Goal: Feedback & Contribution: Leave review/rating

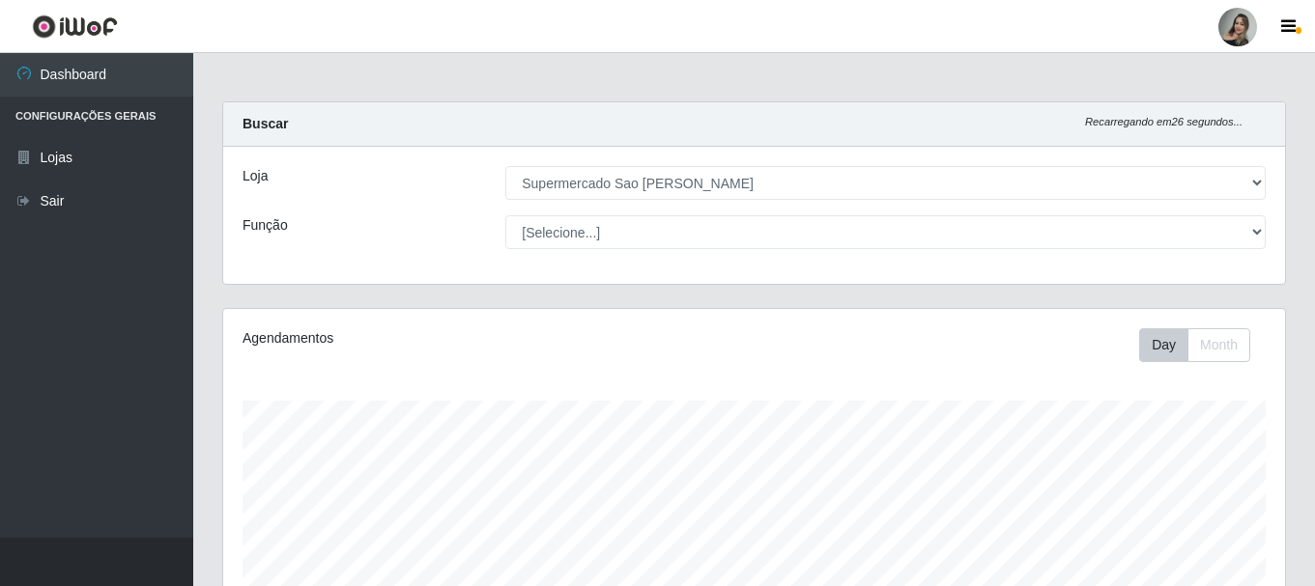
select select "383"
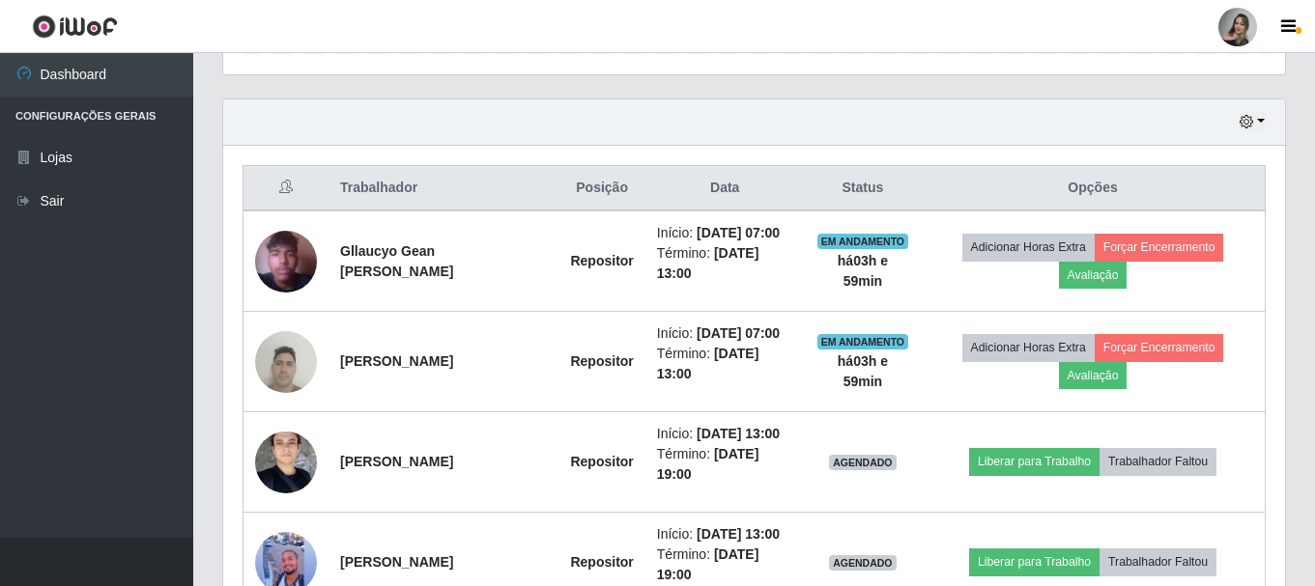
scroll to position [643, 0]
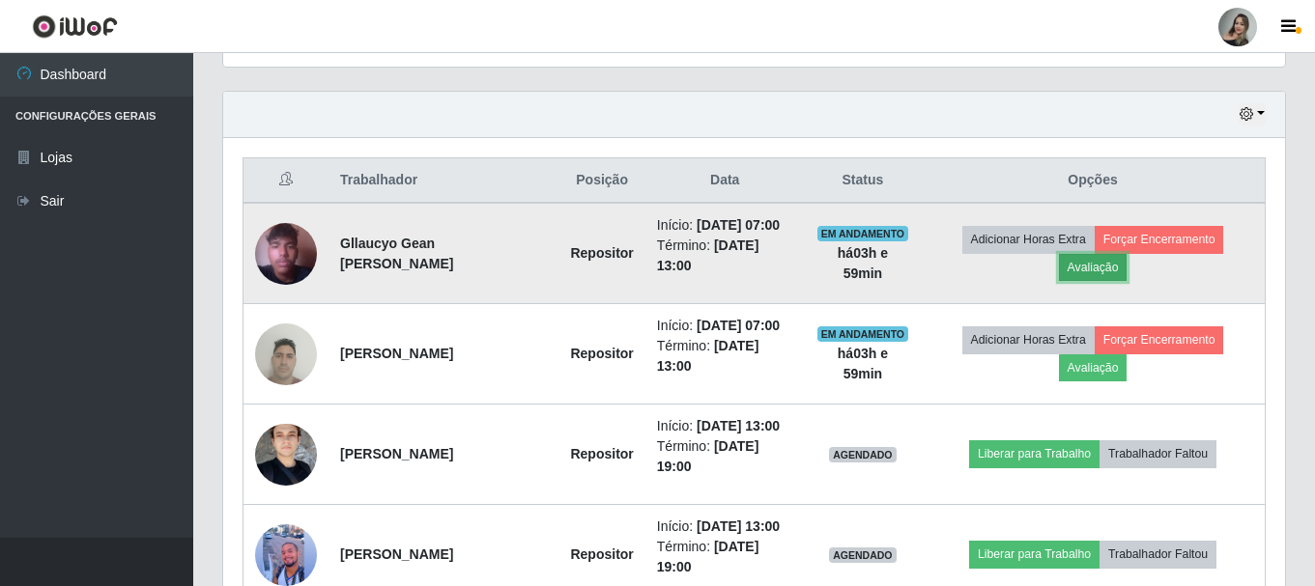
click at [1106, 276] on button "Avaliação" at bounding box center [1093, 267] width 69 height 27
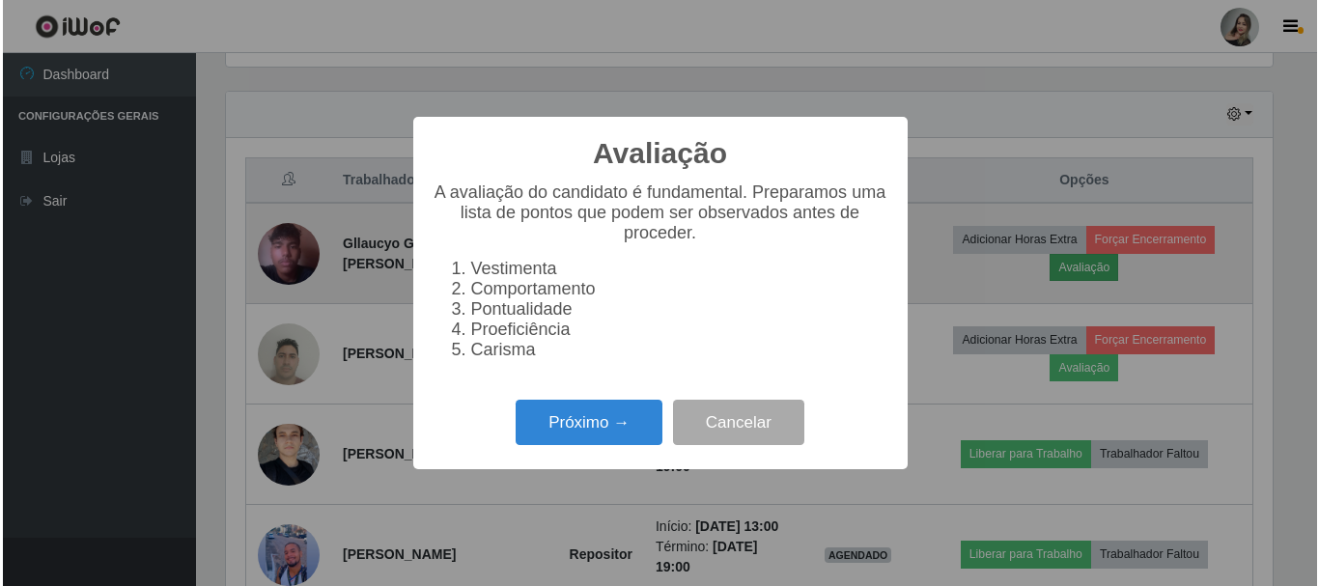
scroll to position [401, 1052]
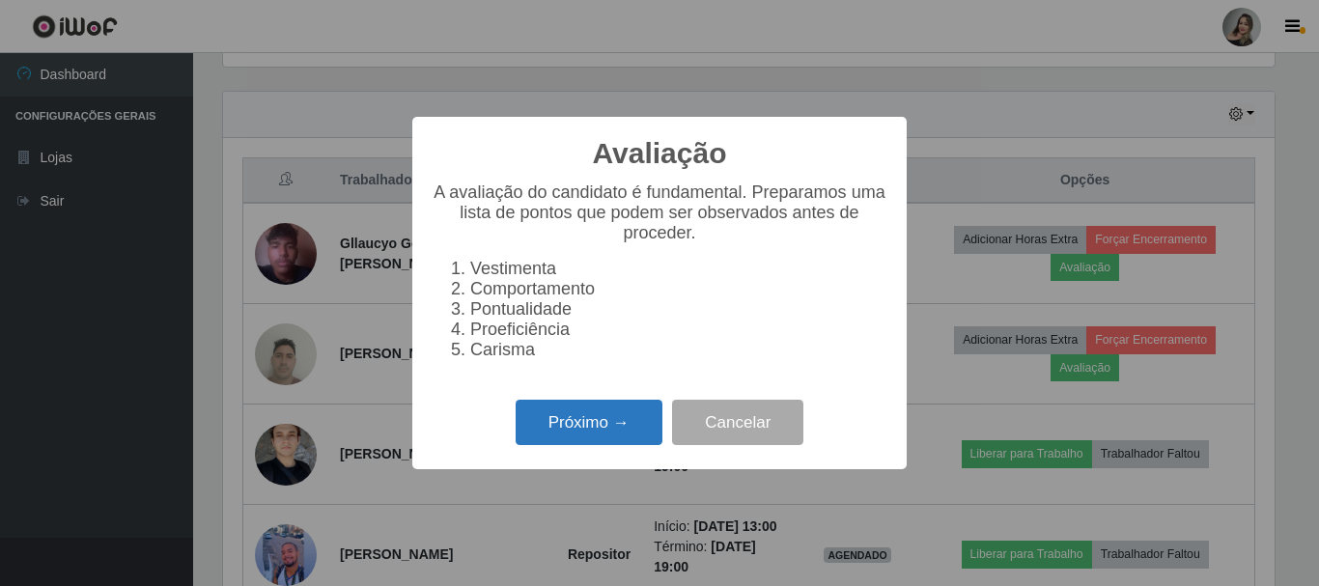
click at [617, 431] on button "Próximo →" at bounding box center [589, 422] width 147 height 45
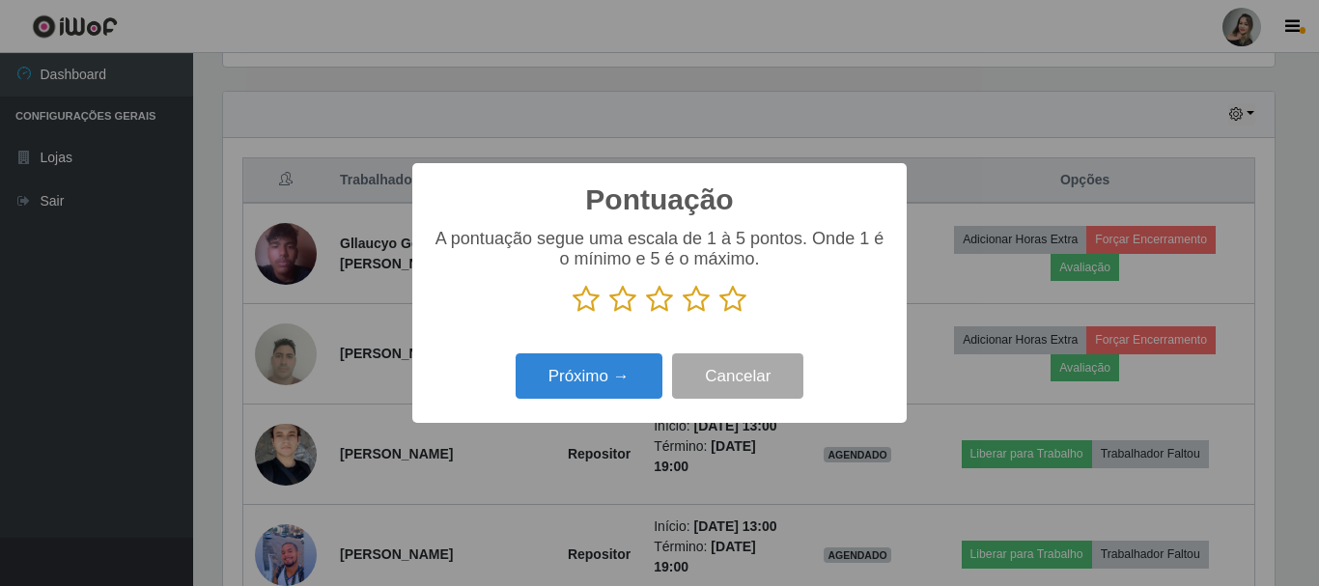
click at [620, 309] on icon at bounding box center [622, 299] width 27 height 29
click at [609, 314] on input "radio" at bounding box center [609, 314] width 0 height 0
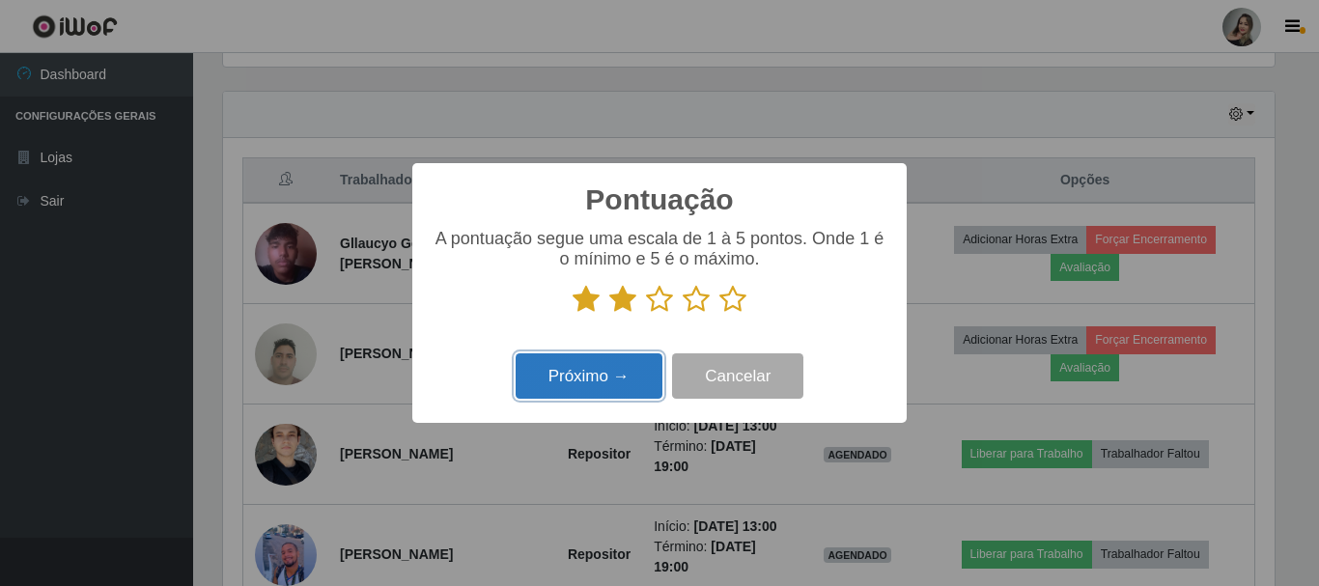
click at [619, 388] on button "Próximo →" at bounding box center [589, 376] width 147 height 45
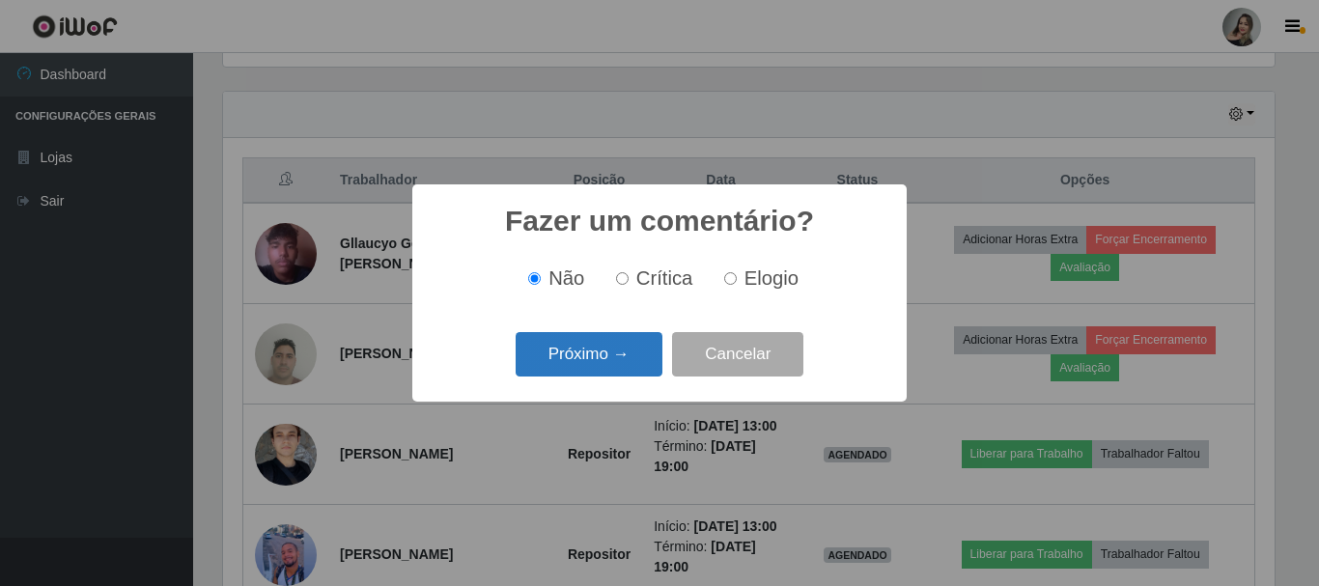
click at [619, 371] on button "Próximo →" at bounding box center [589, 354] width 147 height 45
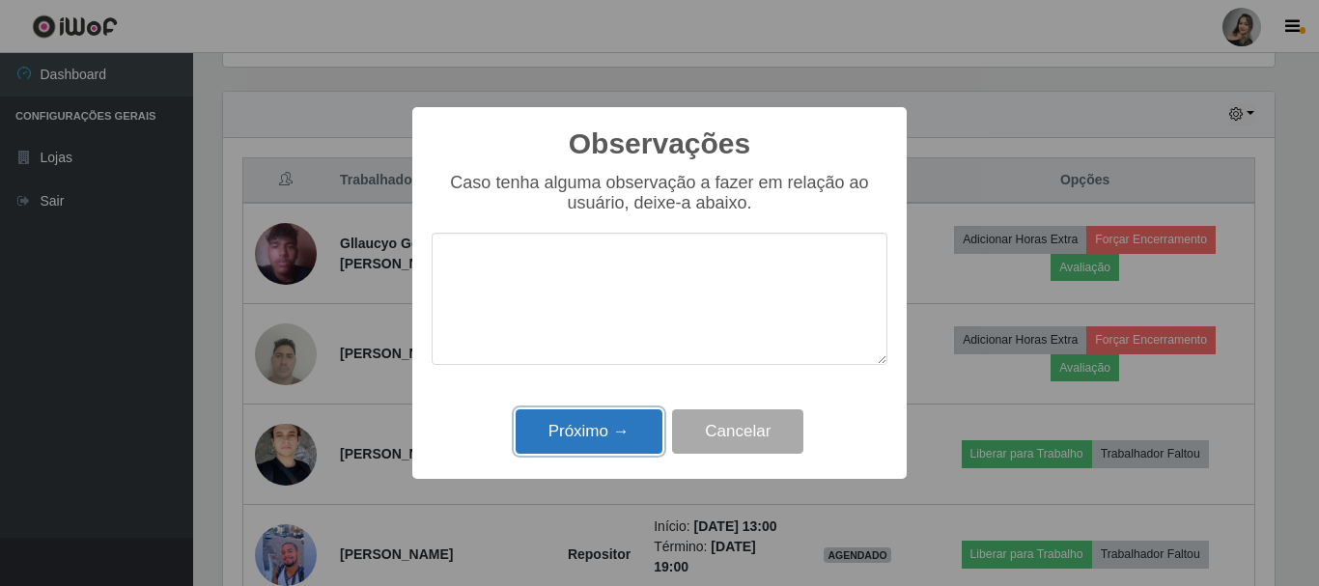
click at [585, 444] on button "Próximo →" at bounding box center [589, 432] width 147 height 45
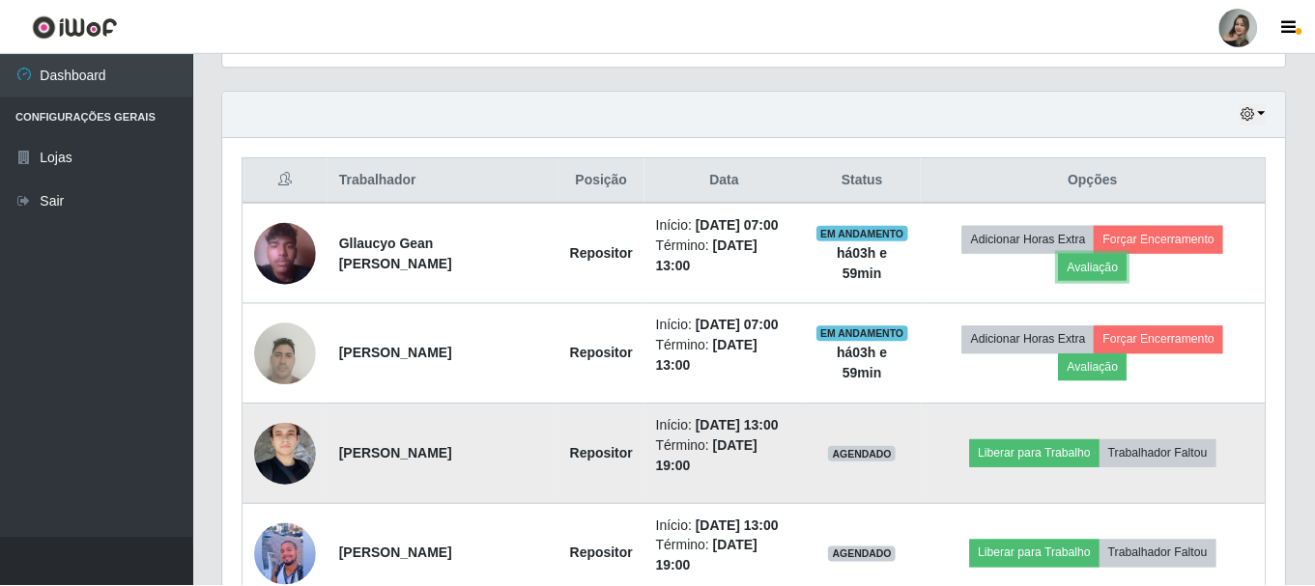
scroll to position [401, 1061]
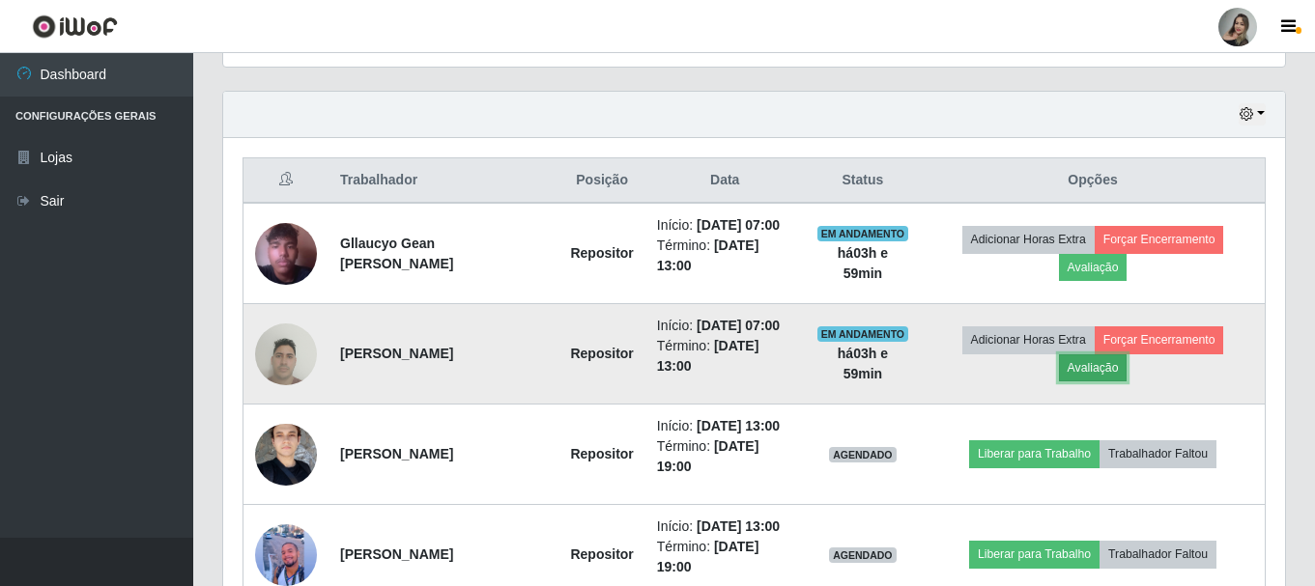
click at [1118, 382] on button "Avaliação" at bounding box center [1093, 367] width 69 height 27
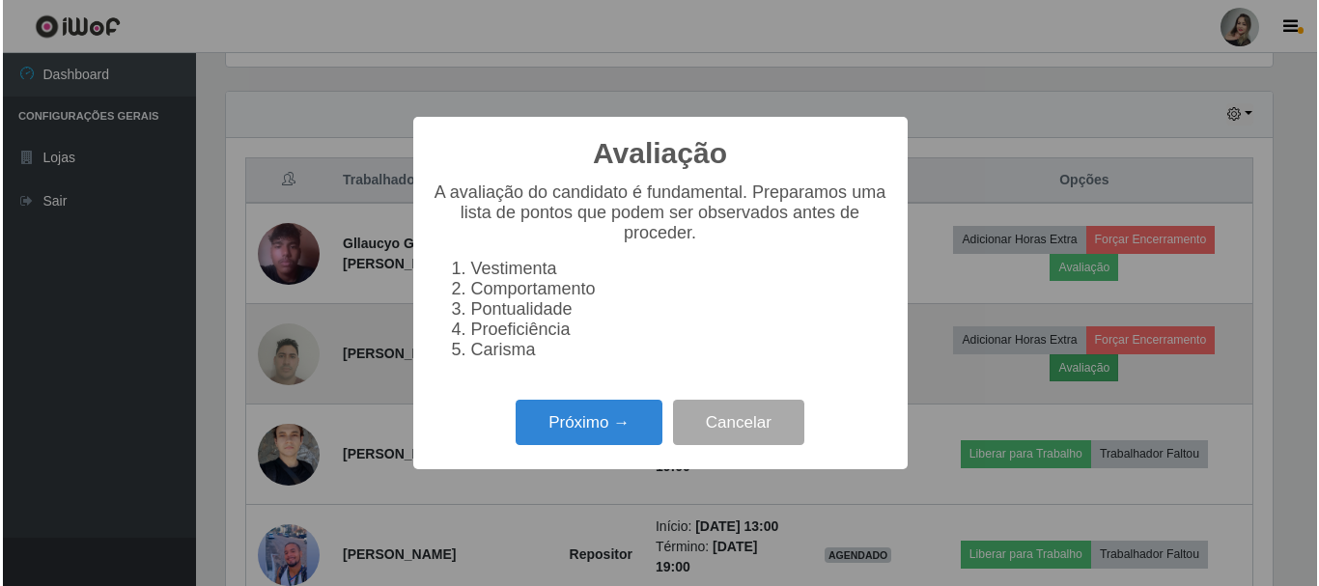
scroll to position [401, 1052]
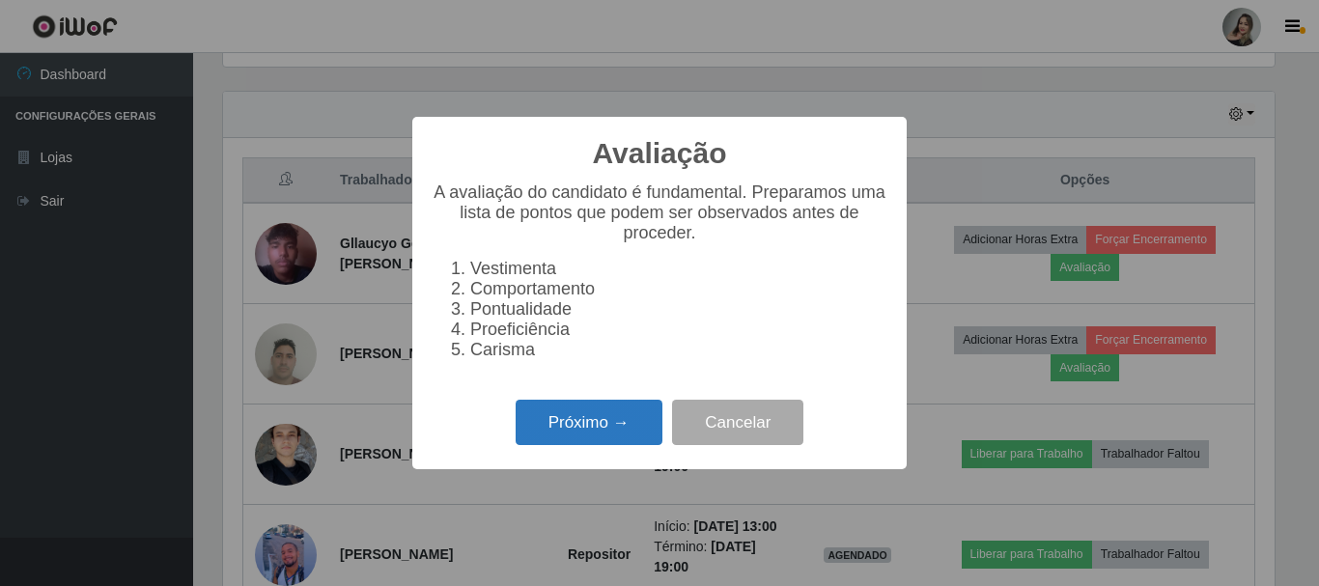
click at [610, 429] on button "Próximo →" at bounding box center [589, 422] width 147 height 45
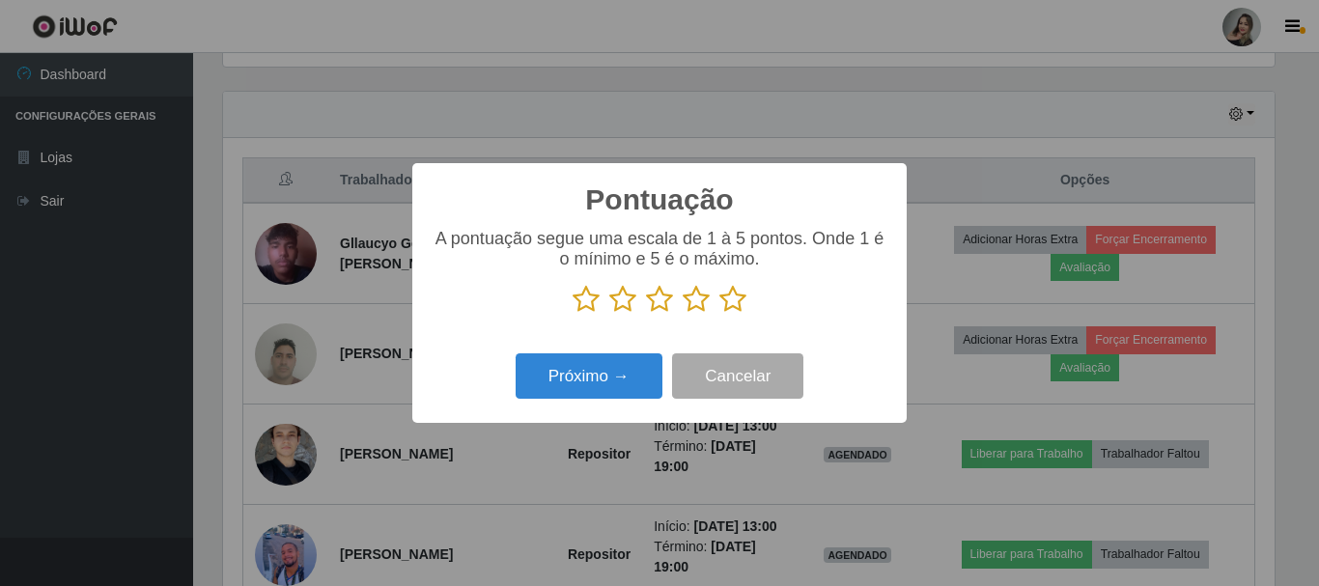
scroll to position [965462, 964811]
click at [630, 309] on icon at bounding box center [622, 299] width 27 height 29
click at [609, 314] on input "radio" at bounding box center [609, 314] width 0 height 0
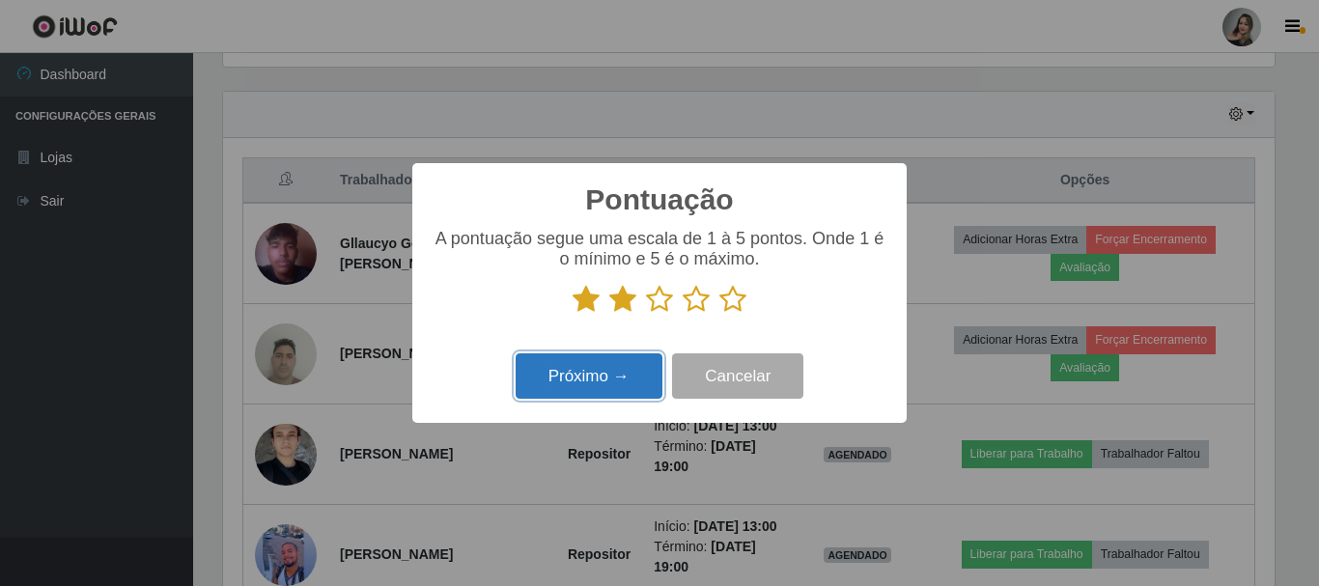
click at [633, 376] on button "Próximo →" at bounding box center [589, 376] width 147 height 45
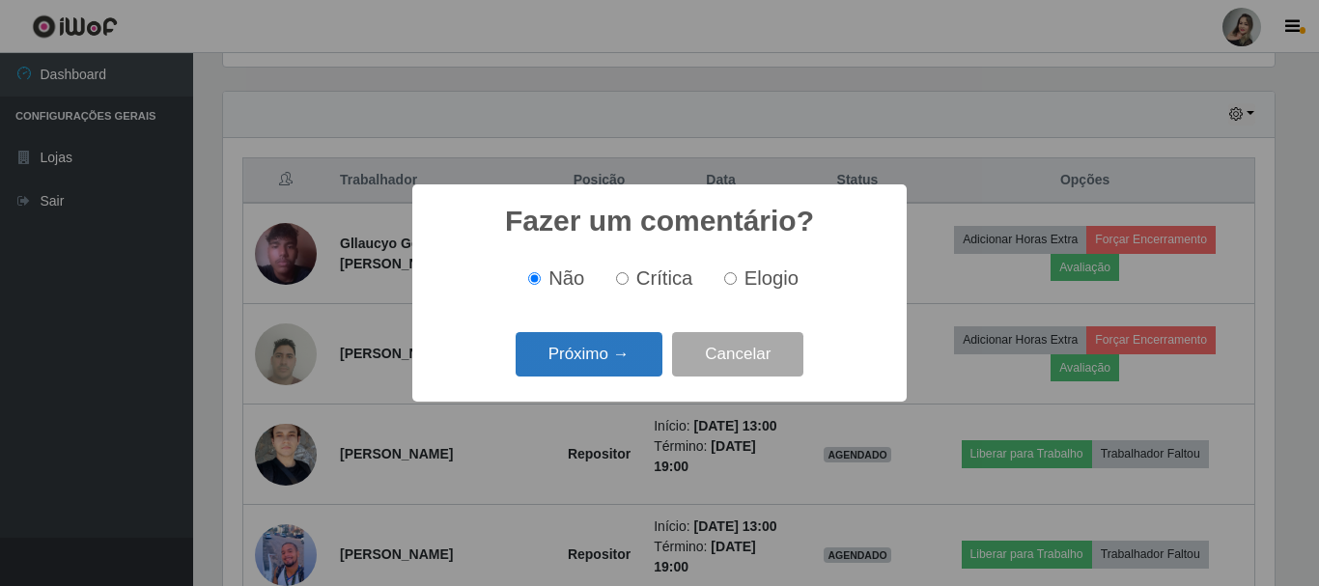
click at [632, 368] on button "Próximo →" at bounding box center [589, 354] width 147 height 45
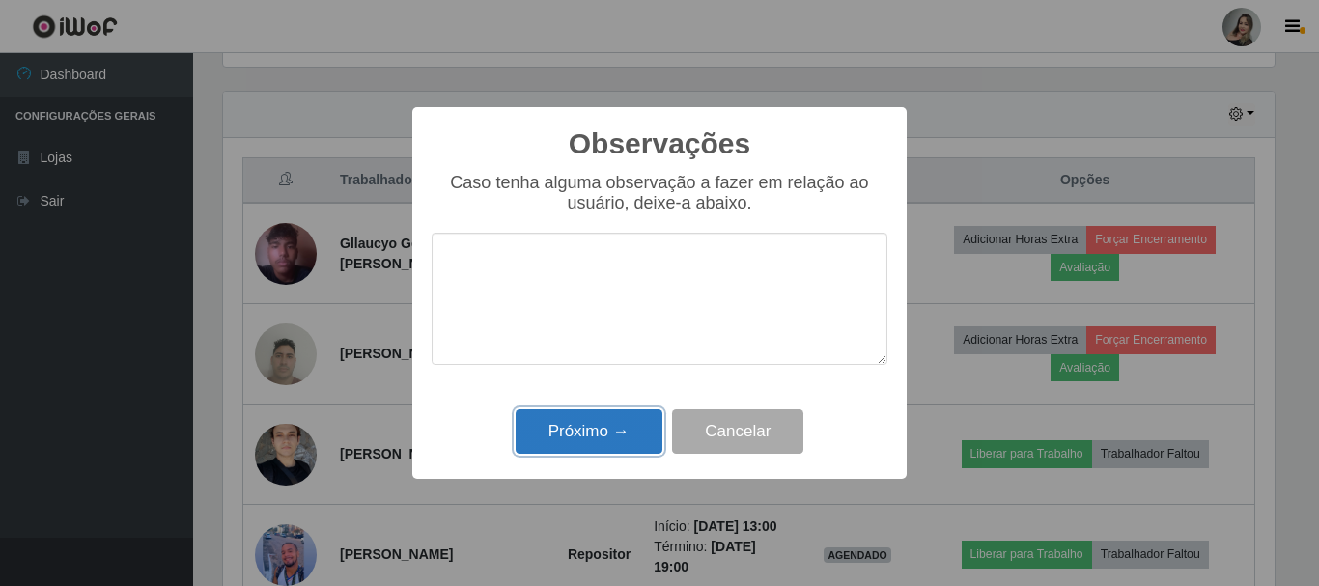
click at [638, 442] on button "Próximo →" at bounding box center [589, 432] width 147 height 45
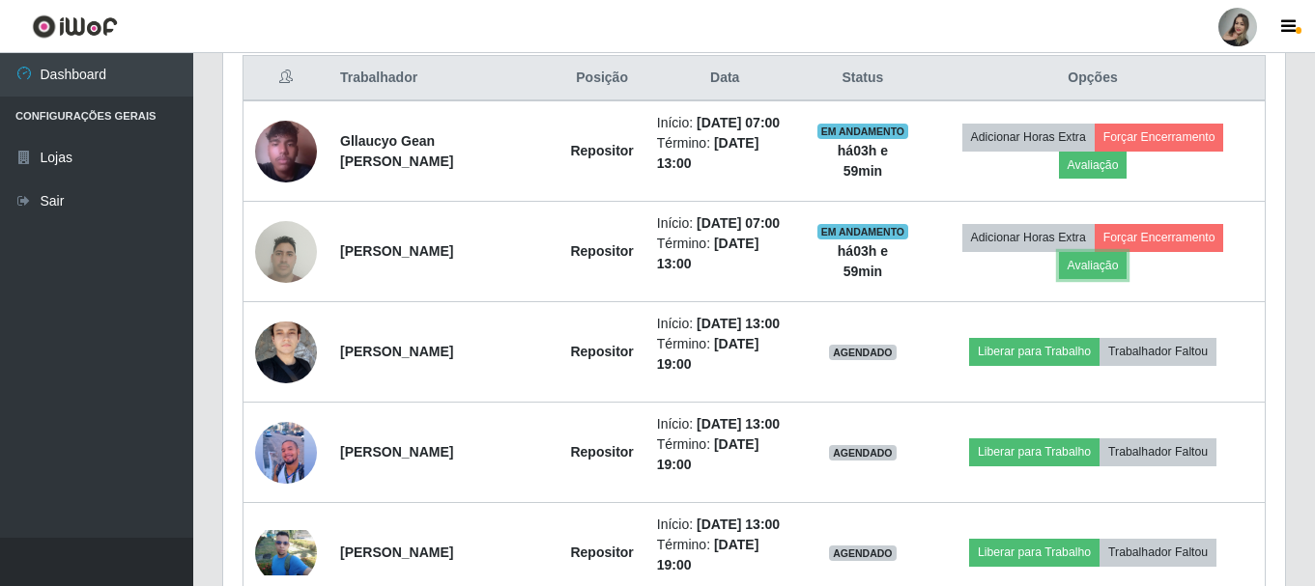
scroll to position [727, 0]
